Goal: Task Accomplishment & Management: Use online tool/utility

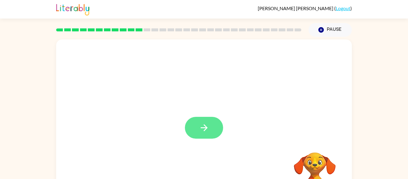
click at [202, 132] on icon "button" at bounding box center [204, 128] width 10 height 10
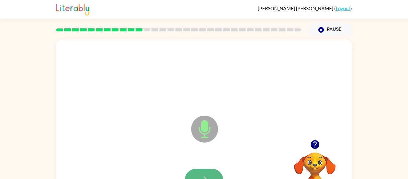
click at [214, 172] on button "button" at bounding box center [204, 180] width 38 height 22
click at [215, 172] on button "button" at bounding box center [204, 180] width 38 height 22
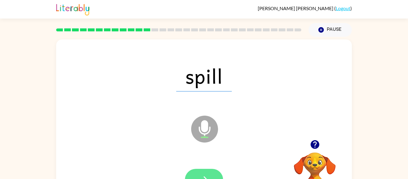
click at [209, 177] on icon "button" at bounding box center [204, 180] width 10 height 10
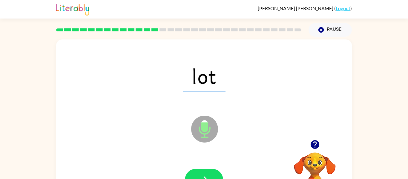
click at [209, 177] on icon "button" at bounding box center [204, 180] width 10 height 10
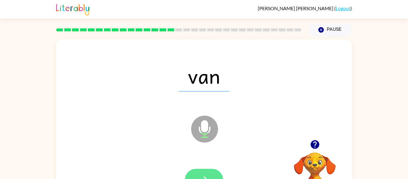
click at [212, 171] on button "button" at bounding box center [204, 180] width 38 height 22
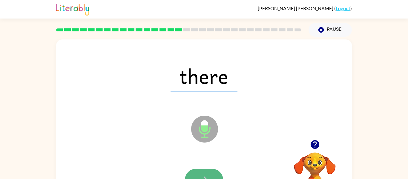
click at [212, 175] on button "button" at bounding box center [204, 180] width 38 height 22
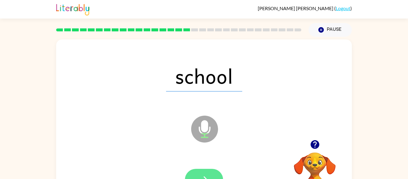
click at [212, 176] on button "button" at bounding box center [204, 180] width 38 height 22
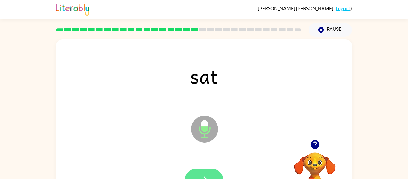
click at [213, 176] on button "button" at bounding box center [204, 180] width 38 height 22
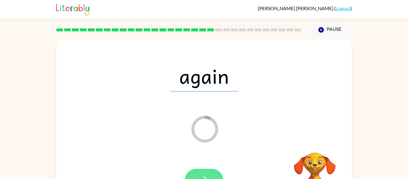
click at [211, 174] on button "button" at bounding box center [204, 180] width 38 height 22
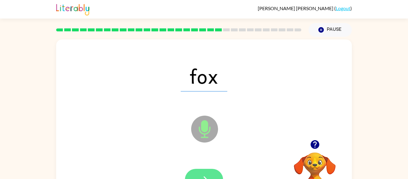
click at [199, 170] on button "button" at bounding box center [204, 180] width 38 height 22
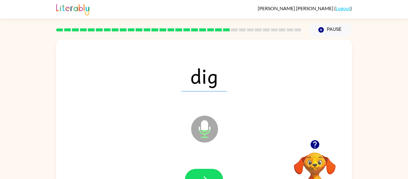
click at [199, 170] on button "button" at bounding box center [204, 180] width 38 height 22
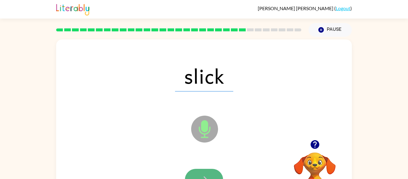
click at [202, 177] on icon "button" at bounding box center [204, 180] width 10 height 10
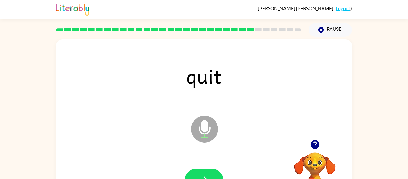
click at [210, 168] on div at bounding box center [204, 179] width 284 height 49
click at [212, 172] on button "button" at bounding box center [204, 180] width 38 height 22
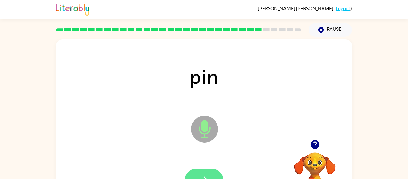
click at [212, 172] on button "button" at bounding box center [204, 180] width 38 height 22
click at [208, 175] on icon "button" at bounding box center [204, 180] width 10 height 10
click at [209, 176] on icon "button" at bounding box center [204, 180] width 10 height 10
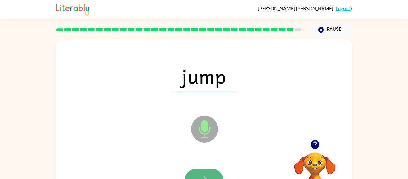
click at [205, 172] on button "button" at bounding box center [204, 180] width 38 height 22
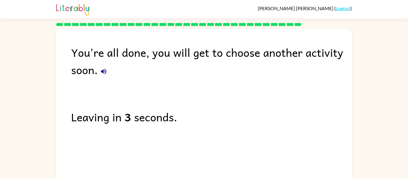
click at [102, 73] on icon "button" at bounding box center [103, 71] width 7 height 7
